Goal: Task Accomplishment & Management: Complete application form

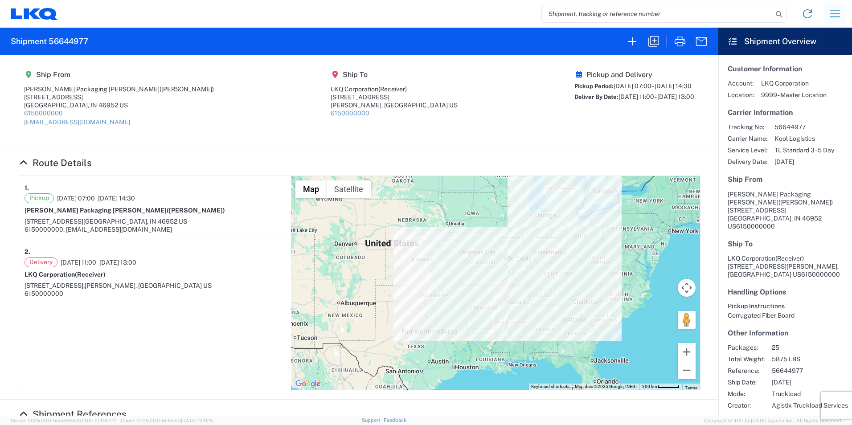
click at [834, 14] on icon "button" at bounding box center [835, 13] width 10 height 7
click at [790, 45] on link "Home" at bounding box center [802, 43] width 84 height 18
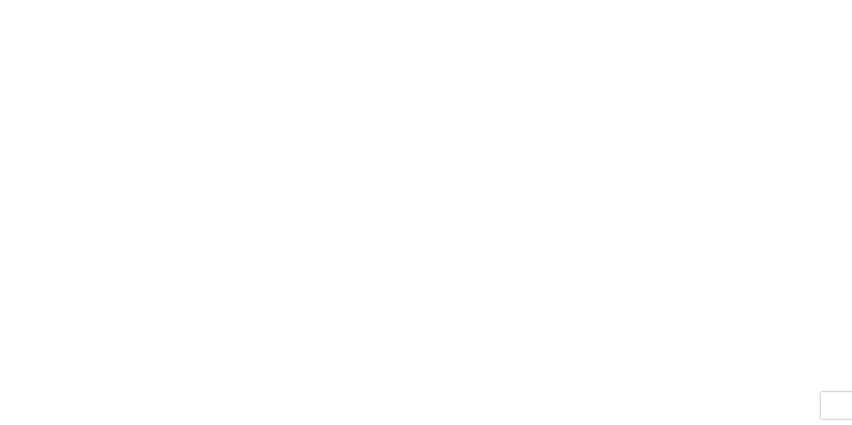
select select "FULL"
select select "LBS"
select select "IN"
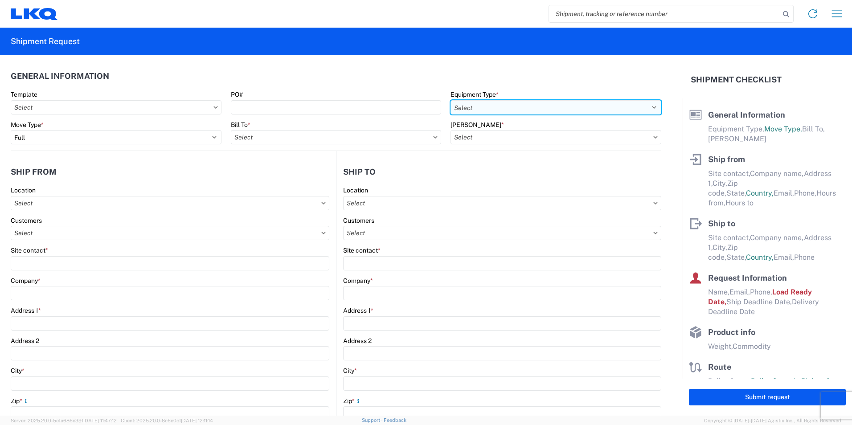
click at [460, 110] on select "Select 53’ Dry Van Flatbed Dropdeck (van) Lowboy (flatbed) Rail" at bounding box center [556, 107] width 211 height 14
select select "STDV"
click at [451, 100] on select "Select 53’ Dry Van Flatbed Dropdeck (van) Lowboy (flatbed) Rail" at bounding box center [556, 107] width 211 height 14
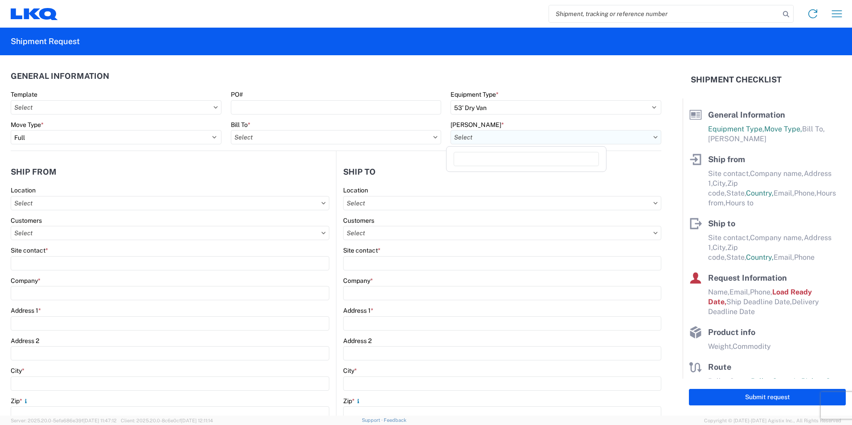
click at [500, 140] on input "text" at bounding box center [556, 137] width 211 height 14
click at [269, 140] on input "text" at bounding box center [336, 137] width 211 height 14
click at [554, 138] on input "text" at bounding box center [556, 137] width 211 height 14
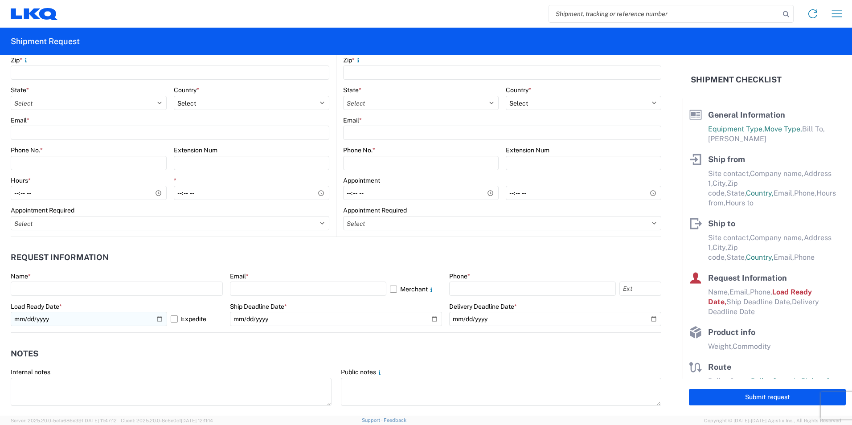
scroll to position [357, 0]
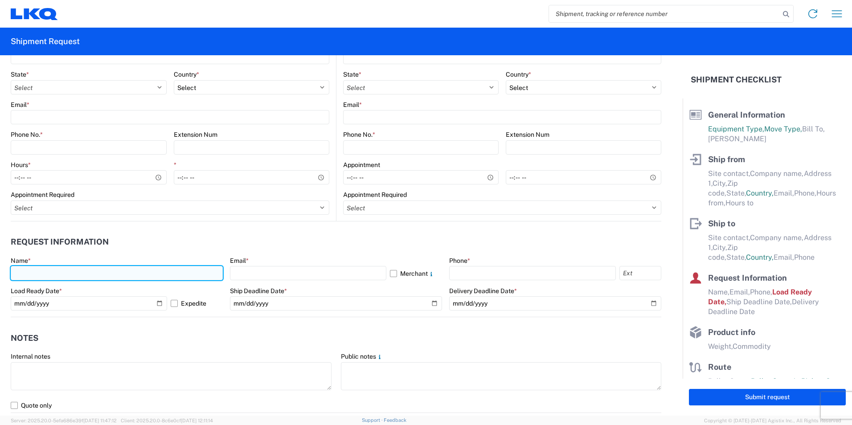
click at [145, 275] on input "text" at bounding box center [117, 273] width 212 height 14
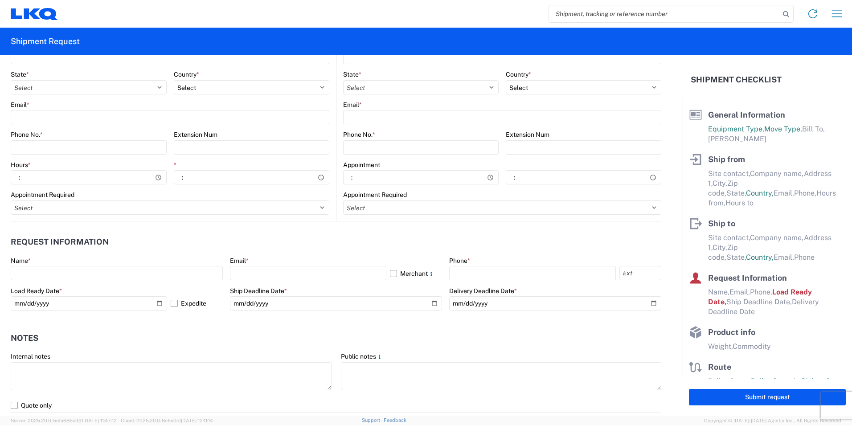
click at [192, 251] on header "Request Information" at bounding box center [336, 242] width 651 height 20
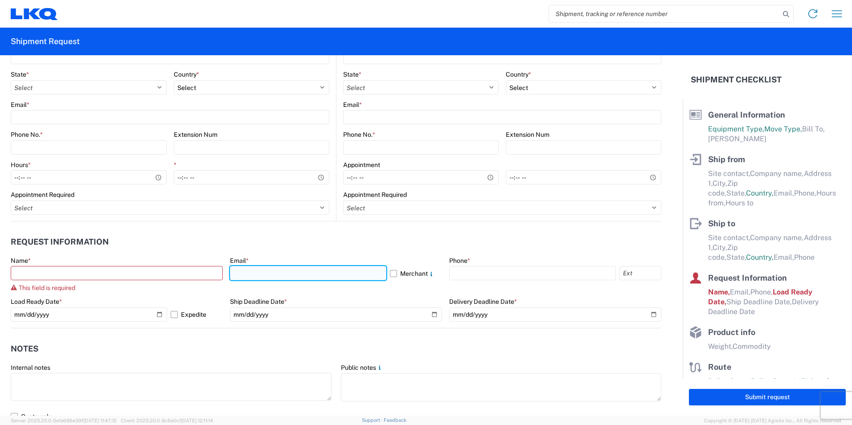
click at [268, 271] on input "text" at bounding box center [308, 273] width 156 height 14
click at [526, 247] on header "Request Information" at bounding box center [336, 242] width 651 height 20
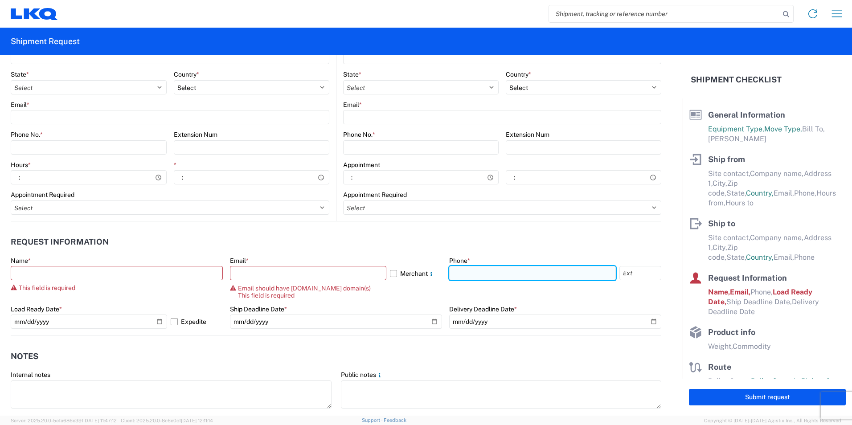
click at [497, 272] on input "text" at bounding box center [532, 273] width 167 height 14
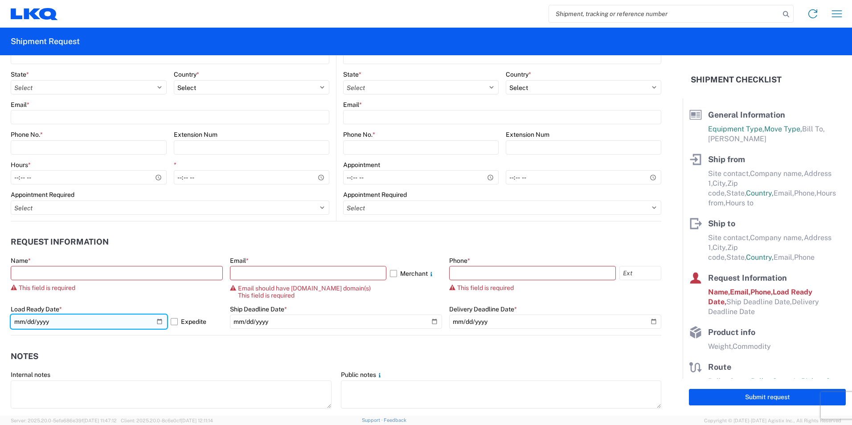
click at [92, 327] on input "2025-10-09" at bounding box center [89, 322] width 156 height 14
click at [154, 321] on input "2025-10-09" at bounding box center [89, 322] width 156 height 14
click at [89, 346] on form "General Information Template PO# Equipment Type * Select 53’ Dry Van Flatbed Dr…" at bounding box center [341, 235] width 683 height 361
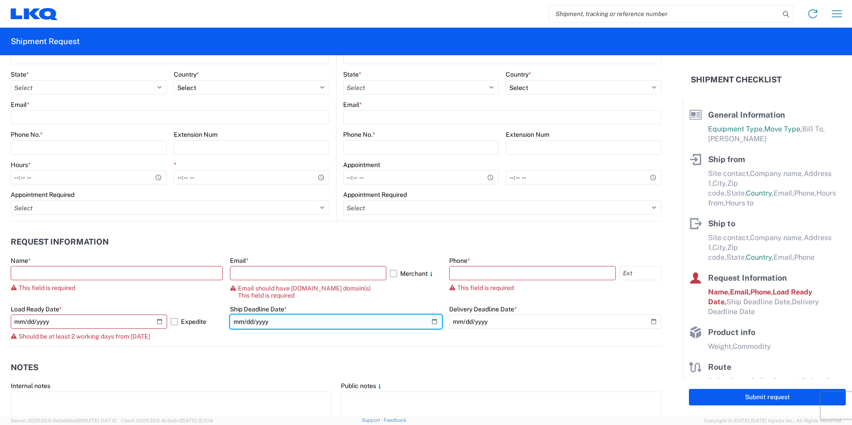
click at [428, 324] on input "date" at bounding box center [336, 322] width 212 height 14
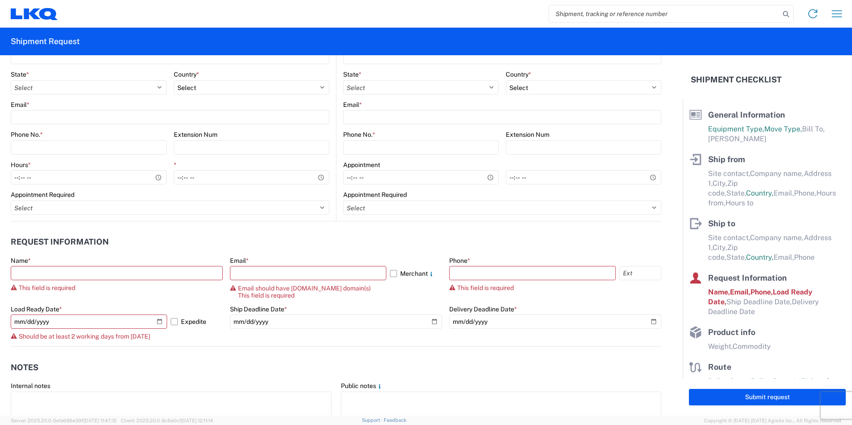
click at [650, 334] on agx-form-control-wrapper-v2 "Delivery Deadline Date *" at bounding box center [555, 325] width 212 height 41
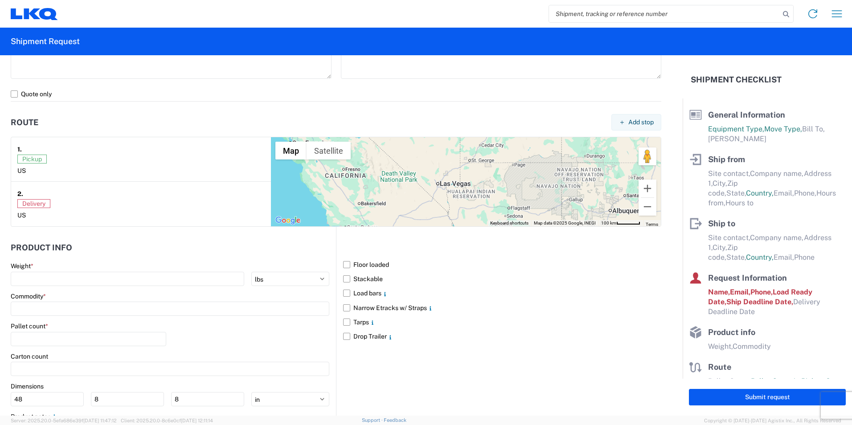
scroll to position [713, 0]
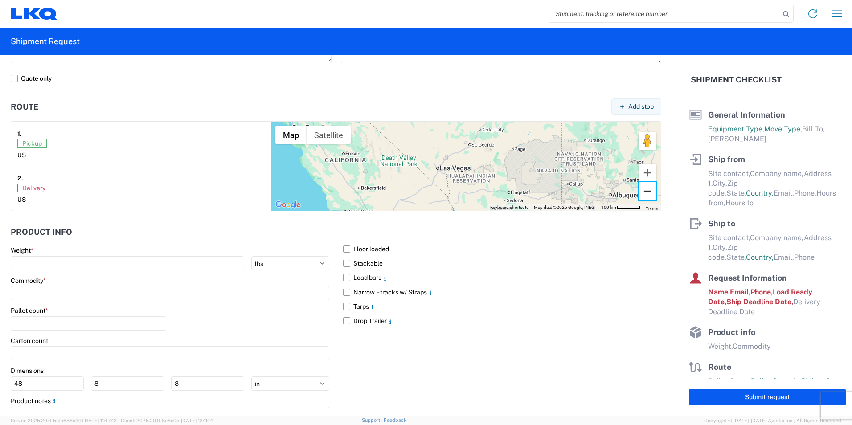
click at [642, 189] on button "Zoom out" at bounding box center [648, 191] width 18 height 18
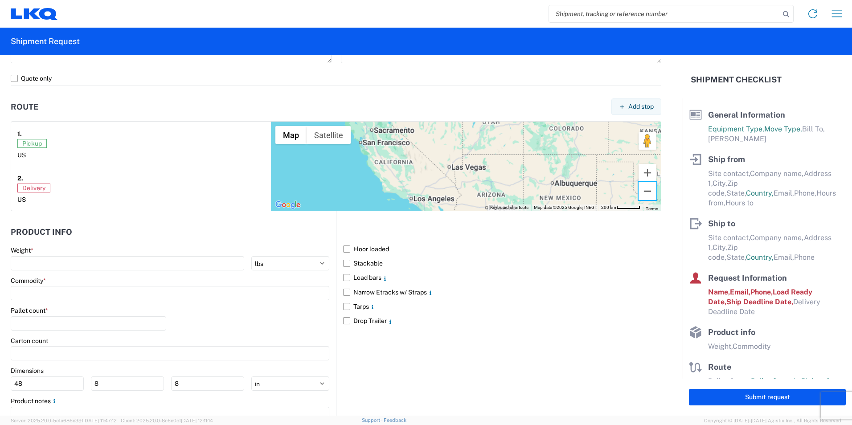
click at [640, 189] on button "Zoom out" at bounding box center [648, 191] width 18 height 18
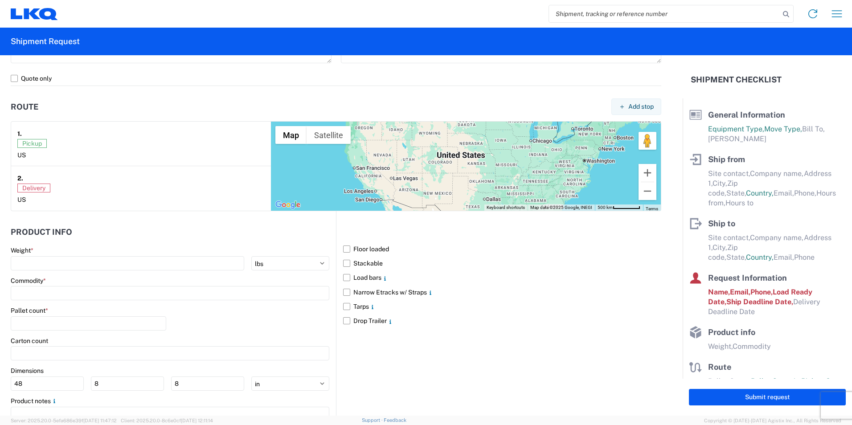
drag, startPoint x: 553, startPoint y: 167, endPoint x: 485, endPoint y: 178, distance: 68.7
click at [485, 178] on div at bounding box center [466, 166] width 390 height 89
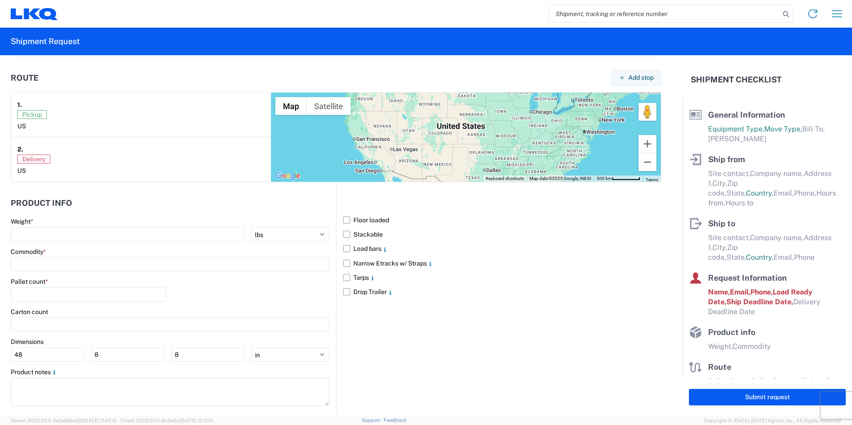
scroll to position [755, 0]
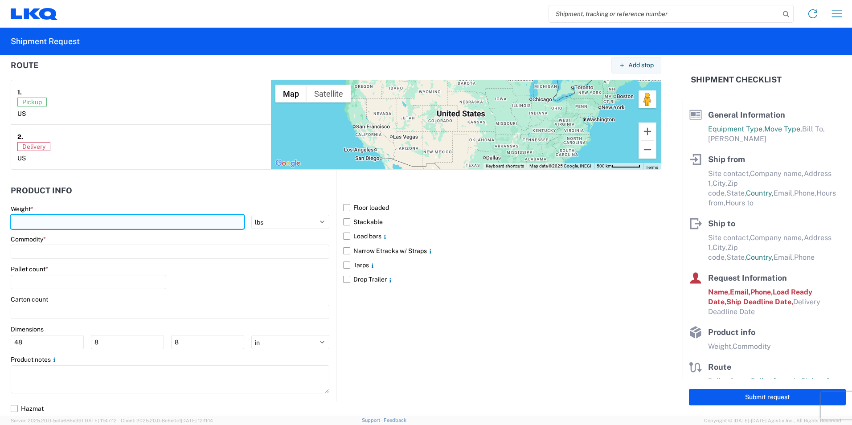
click at [41, 218] on input "number" at bounding box center [128, 222] width 234 height 14
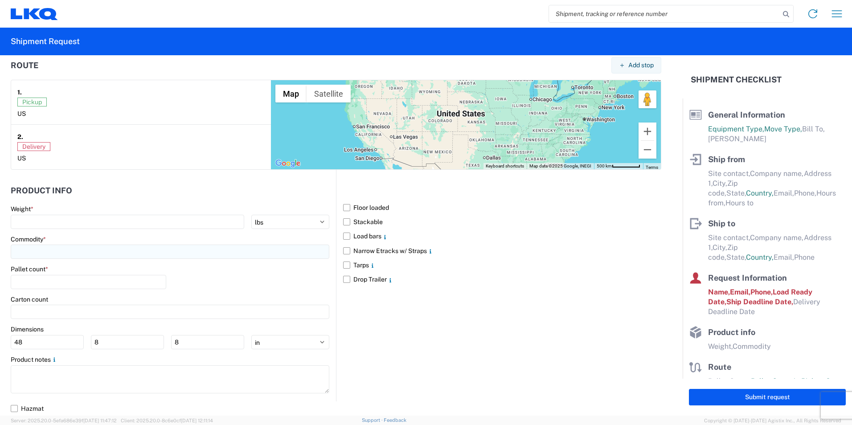
click at [33, 251] on div "Commodity *" at bounding box center [170, 247] width 319 height 24
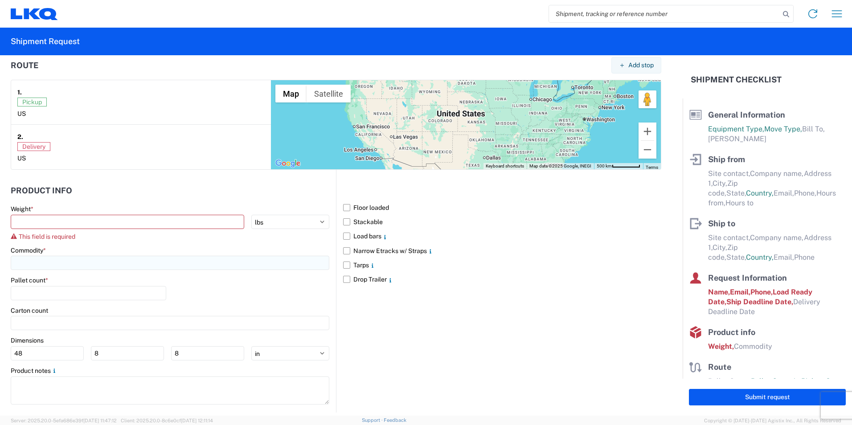
click at [34, 261] on input at bounding box center [170, 263] width 319 height 14
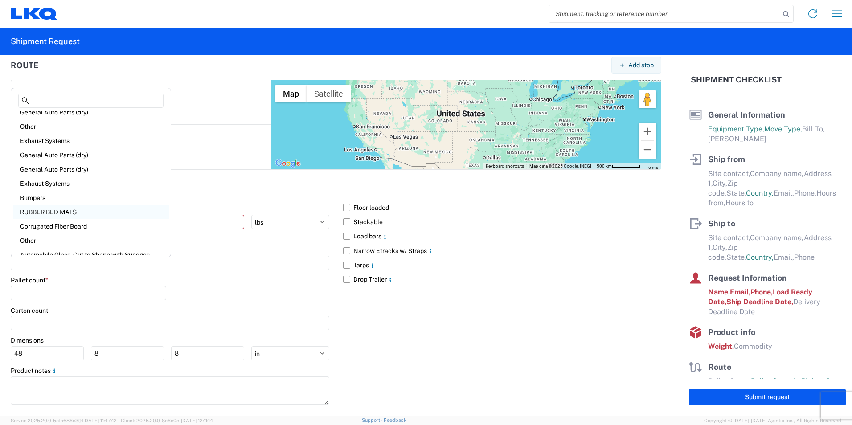
scroll to position [89, 0]
click at [65, 217] on div "Corrugated Fiber Board" at bounding box center [91, 215] width 156 height 14
type input "Corrugated Fiber Board"
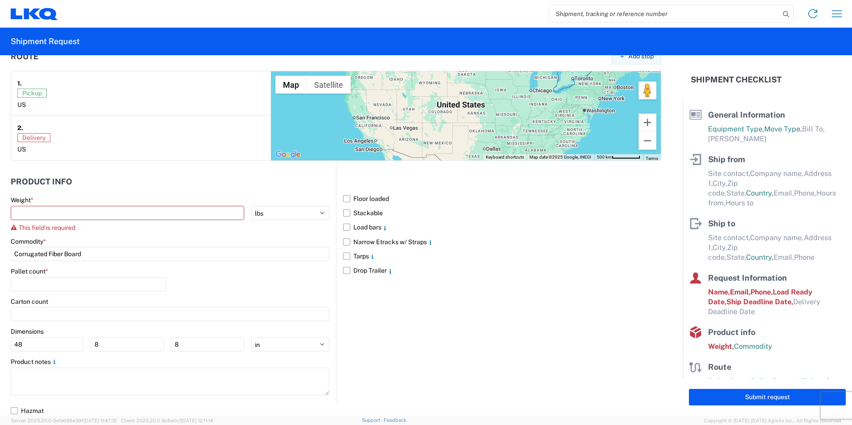
scroll to position [766, 0]
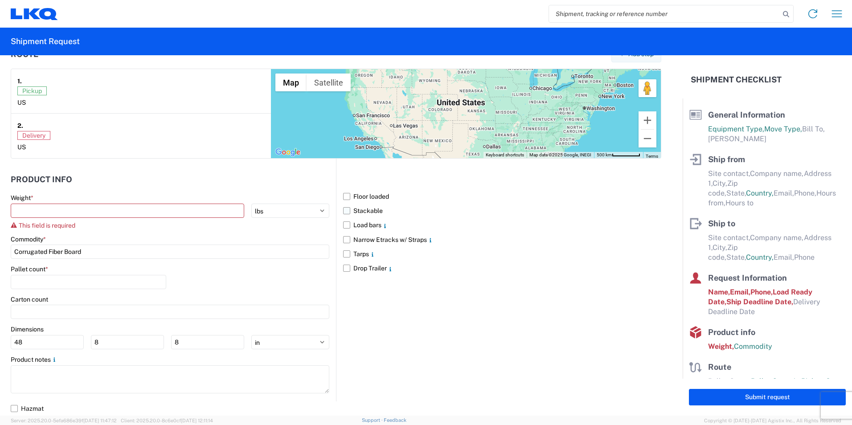
click at [359, 213] on label "Stackable" at bounding box center [502, 211] width 318 height 14
click at [0, 0] on input "Stackable" at bounding box center [0, 0] width 0 height 0
click at [359, 214] on label "Stackable" at bounding box center [502, 211] width 318 height 14
click at [0, 0] on input "Stackable" at bounding box center [0, 0] width 0 height 0
click at [838, 21] on button "button" at bounding box center [837, 14] width 18 height 18
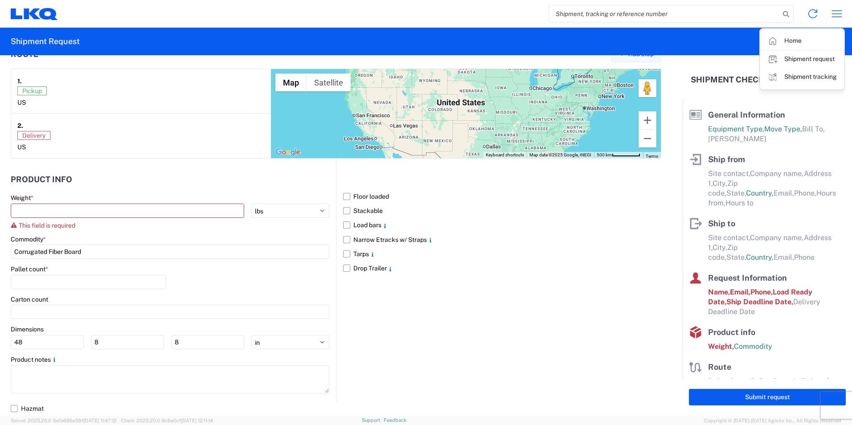
click at [598, 226] on label "Load bars" at bounding box center [502, 225] width 318 height 14
click at [0, 0] on input "Load bars" at bounding box center [0, 0] width 0 height 0
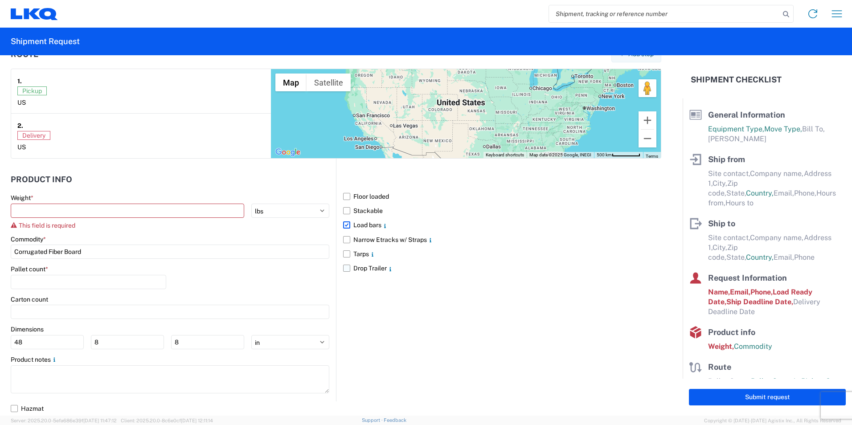
scroll to position [721, 0]
